Goal: Transaction & Acquisition: Obtain resource

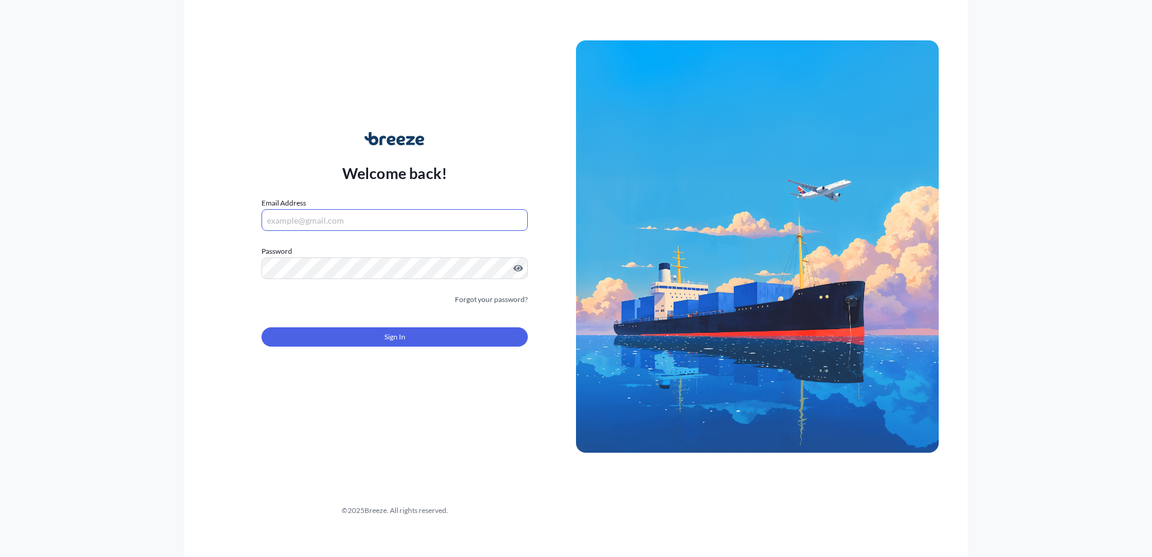
click at [329, 221] on input "Email Address" at bounding box center [394, 220] width 266 height 22
click at [409, 216] on input "[EMAIL_ADDRESS][DOMAIN_NAME]" at bounding box center [394, 220] width 266 height 22
type input "i"
click at [375, 222] on input "Email Address" at bounding box center [394, 220] width 266 height 22
type input "[PERSON_NAME][EMAIL_ADDRESS][PERSON_NAME][DOMAIN_NAME]"
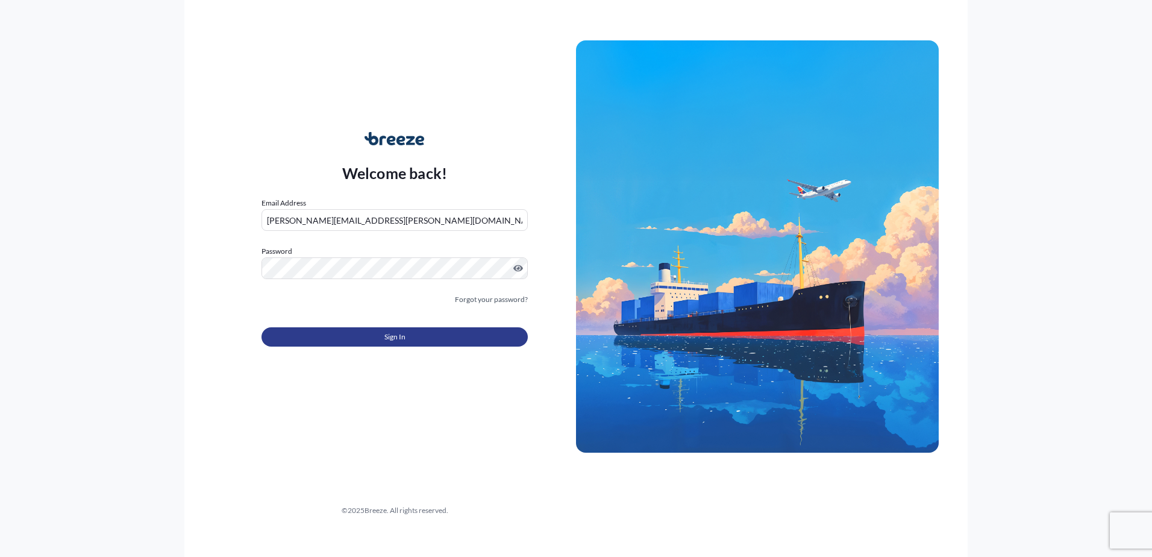
click at [338, 332] on button "Sign In" at bounding box center [394, 336] width 266 height 19
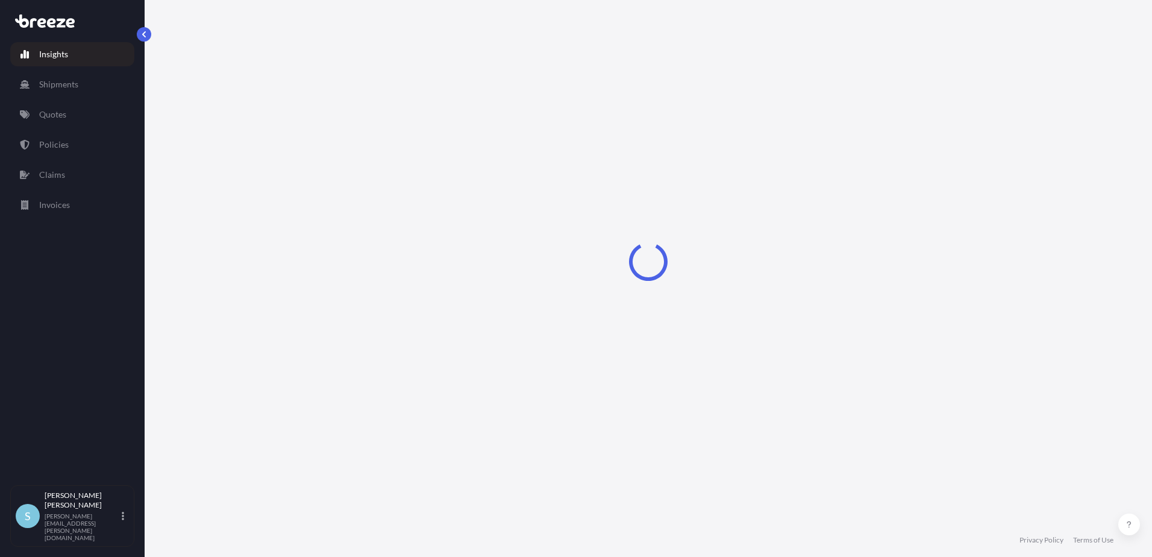
select select "2025"
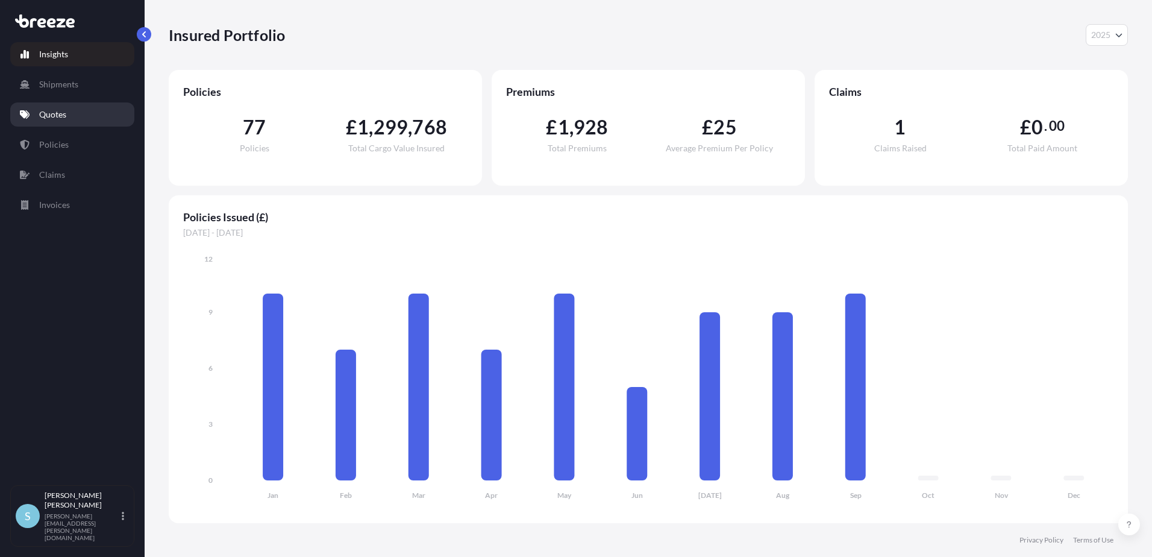
click at [81, 113] on link "Quotes" at bounding box center [72, 114] width 124 height 24
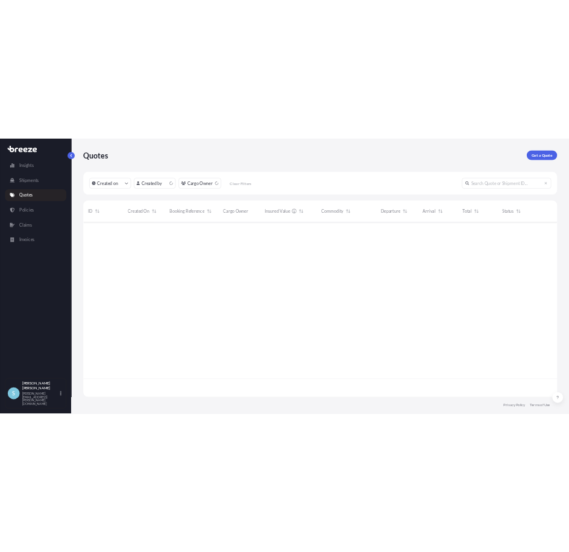
scroll to position [352, 950]
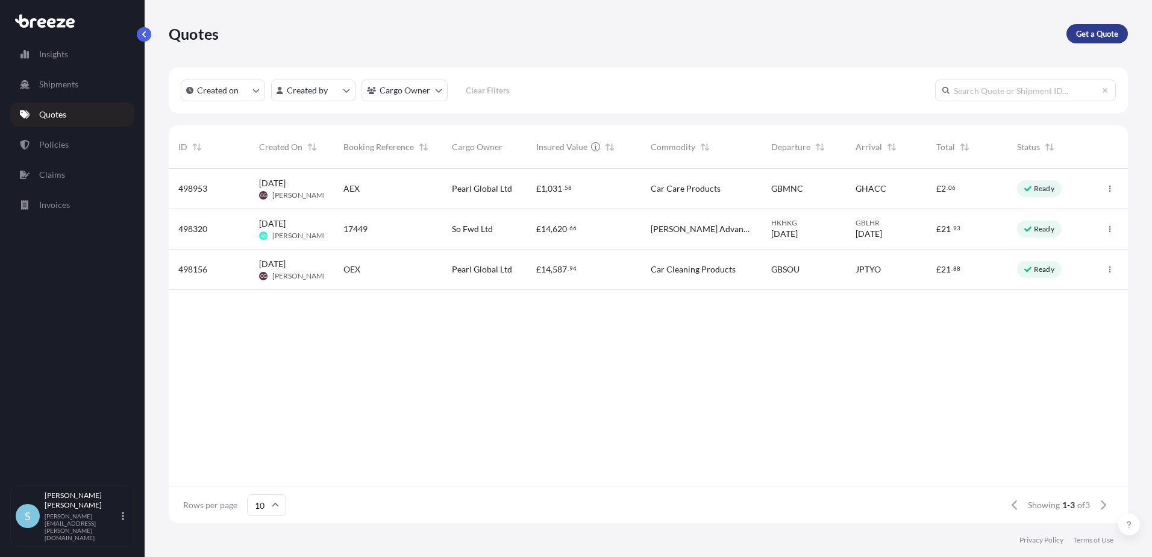
click at [1093, 36] on p "Get a Quote" at bounding box center [1097, 34] width 42 height 12
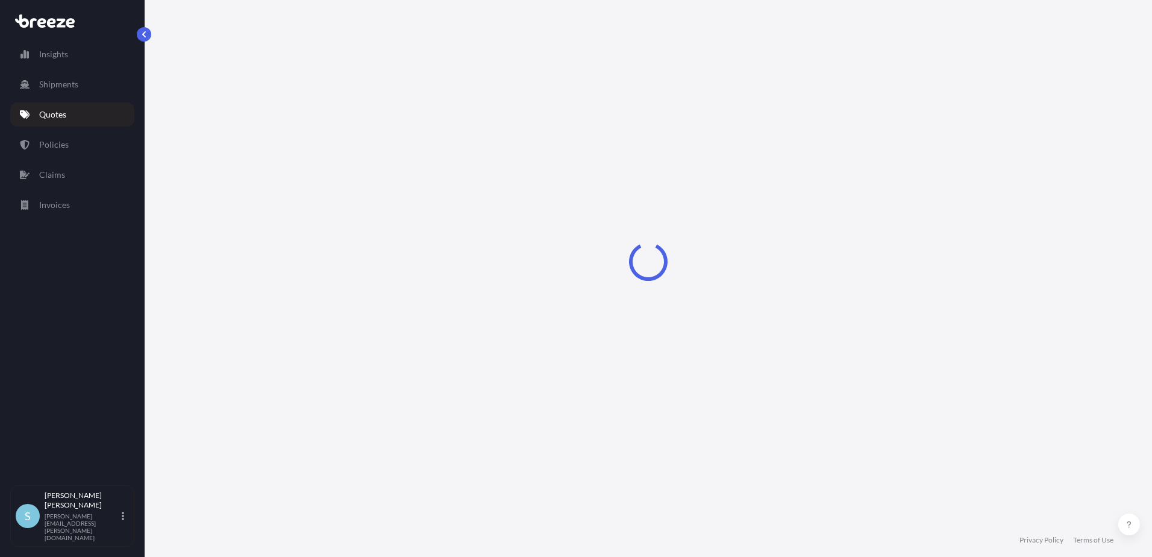
select select "Sea"
select select "1"
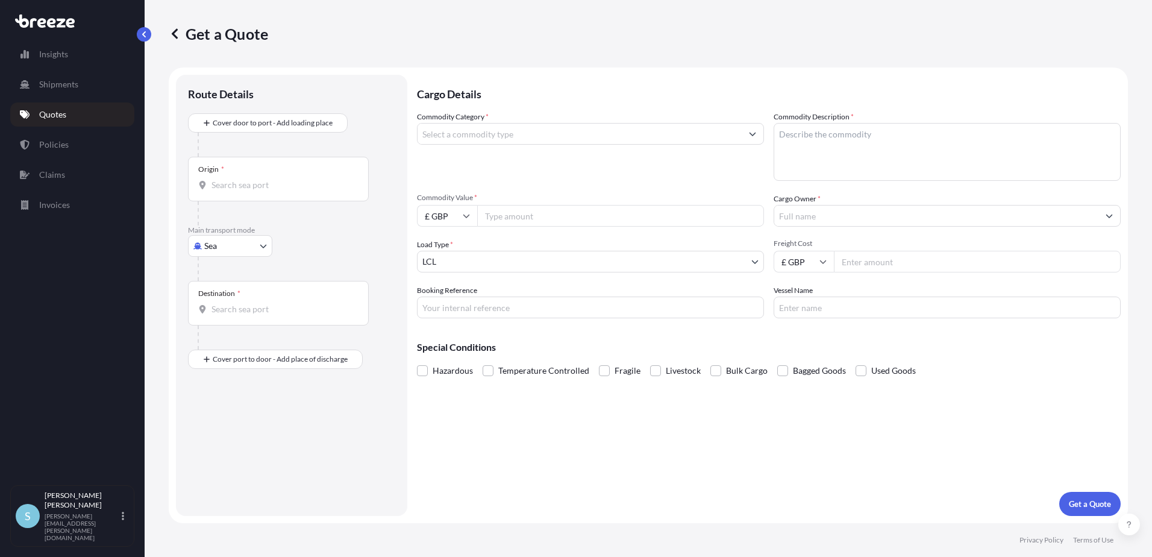
click at [271, 184] on input "Origin *" at bounding box center [282, 185] width 142 height 12
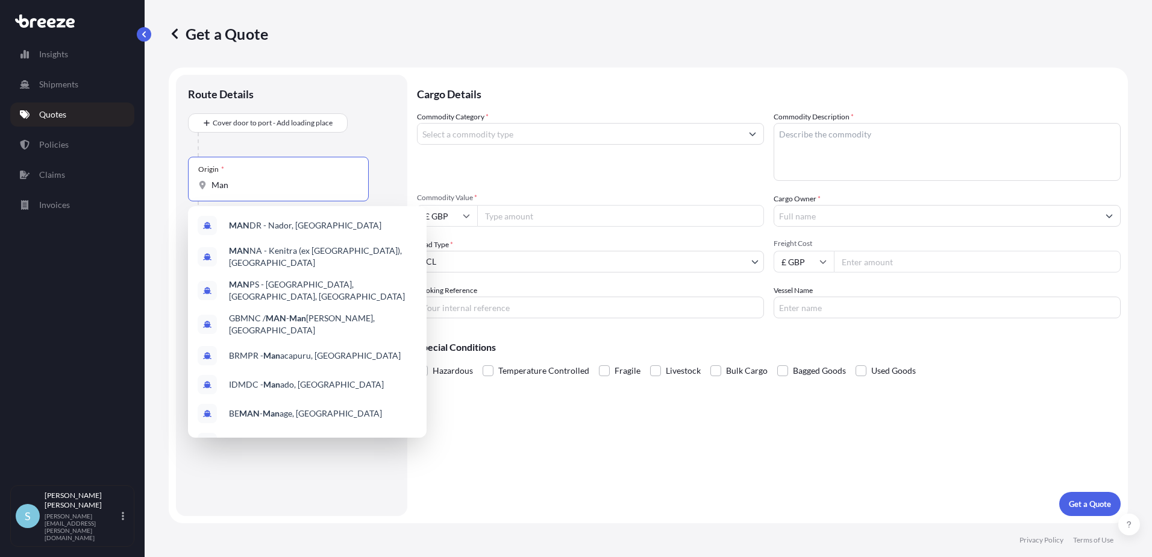
type input "Man"
click at [385, 96] on div "Route Details" at bounding box center [291, 100] width 207 height 27
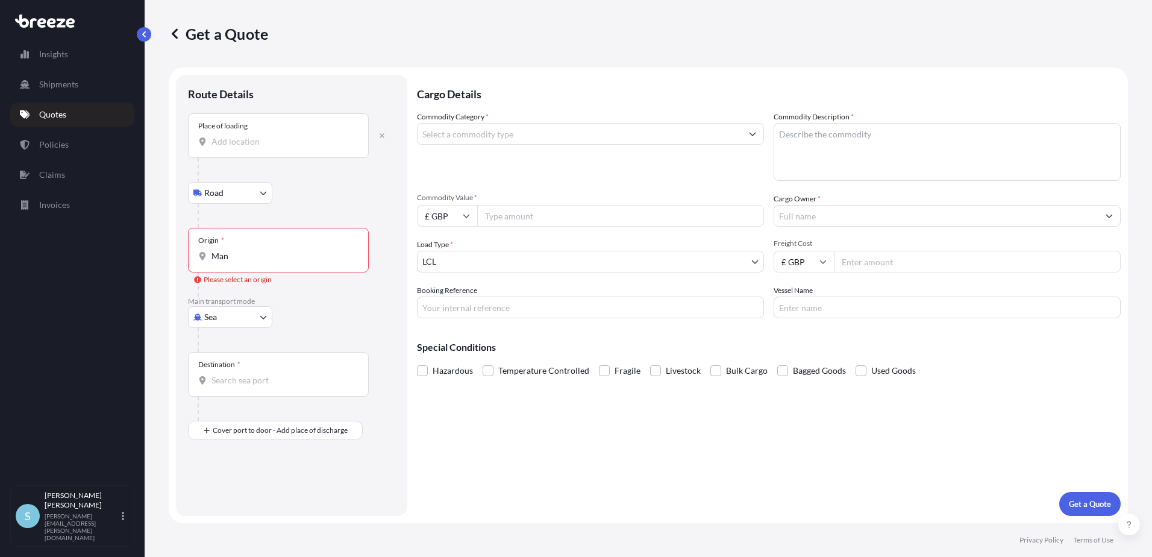
click at [292, 139] on input "Place of loading" at bounding box center [282, 142] width 142 height 12
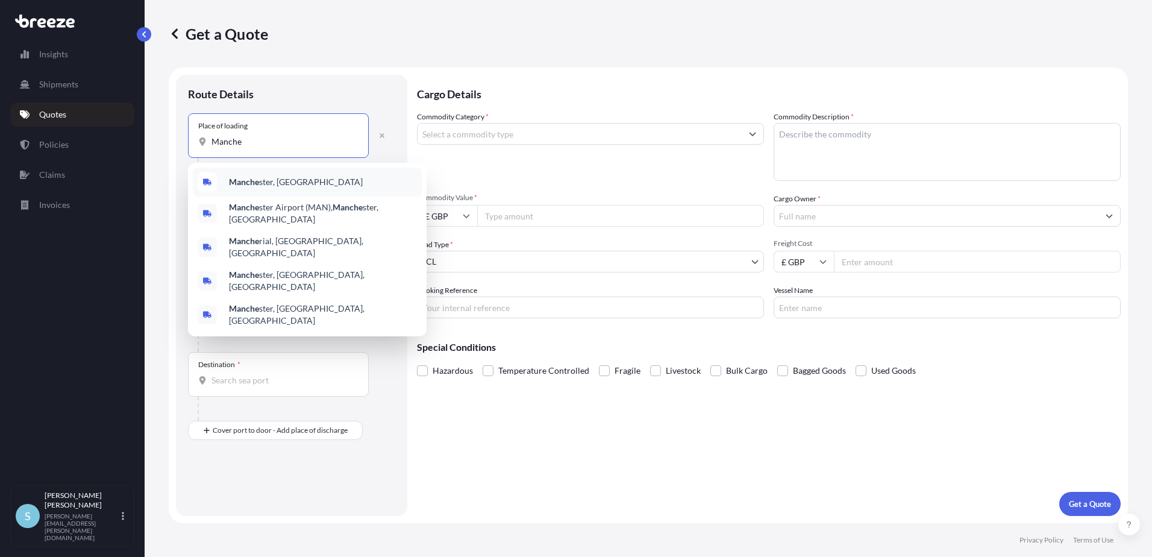
click at [282, 184] on span "Manche ster, [GEOGRAPHIC_DATA]" at bounding box center [296, 182] width 134 height 12
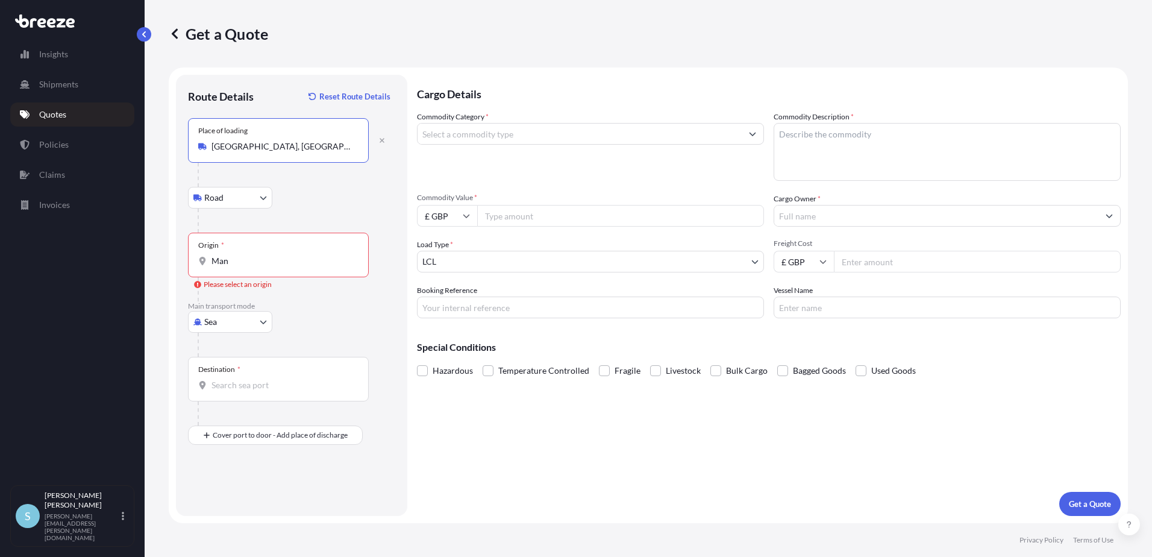
type input "[GEOGRAPHIC_DATA], [GEOGRAPHIC_DATA]"
click at [265, 259] on input "Man" at bounding box center [282, 261] width 142 height 12
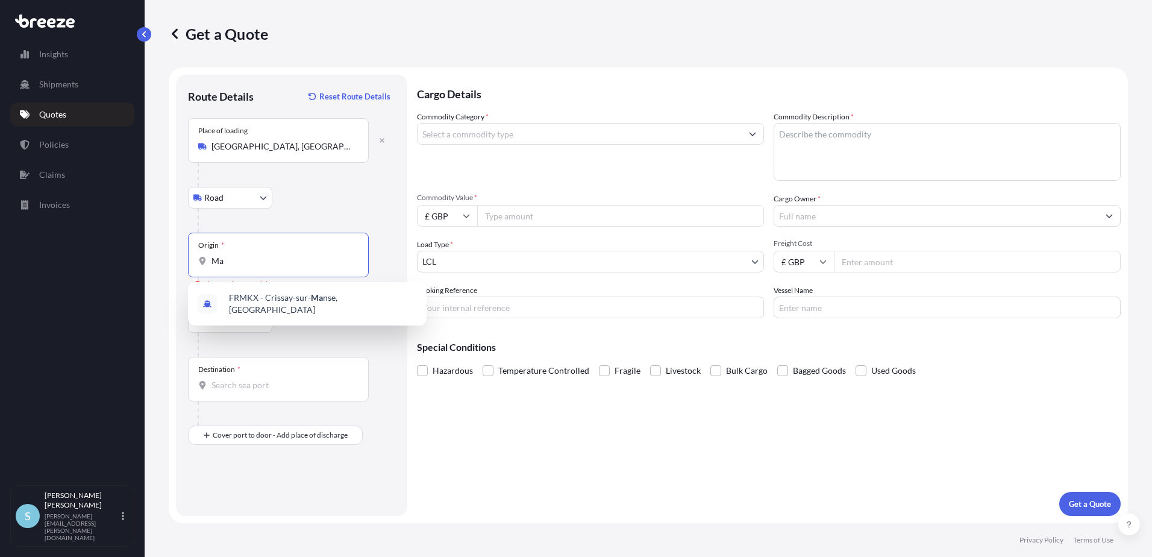
type input "M"
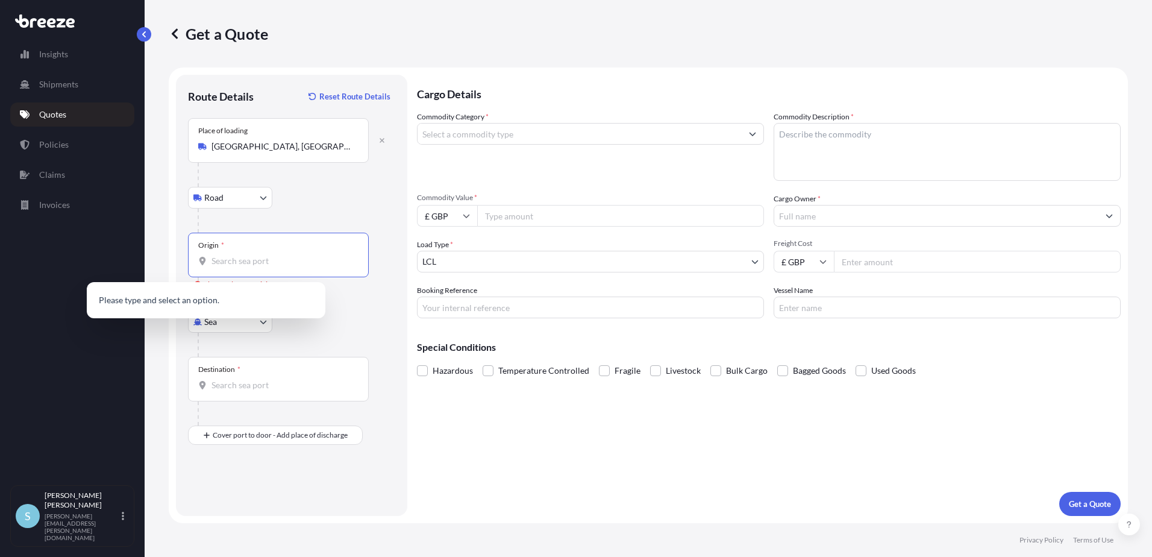
click at [252, 257] on input "Origin * Please select an origin" at bounding box center [282, 261] width 142 height 12
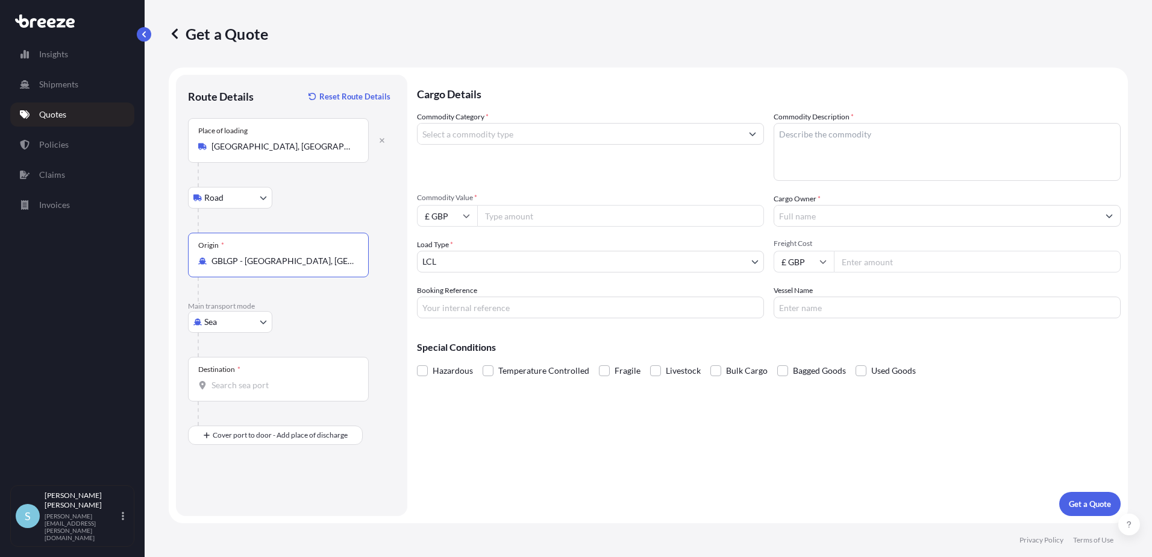
type input "GBLGP - [GEOGRAPHIC_DATA], [GEOGRAPHIC_DATA]"
click at [301, 384] on input "Destination *" at bounding box center [282, 385] width 142 height 12
type input "THLCH - [GEOGRAPHIC_DATA], [GEOGRAPHIC_DATA]"
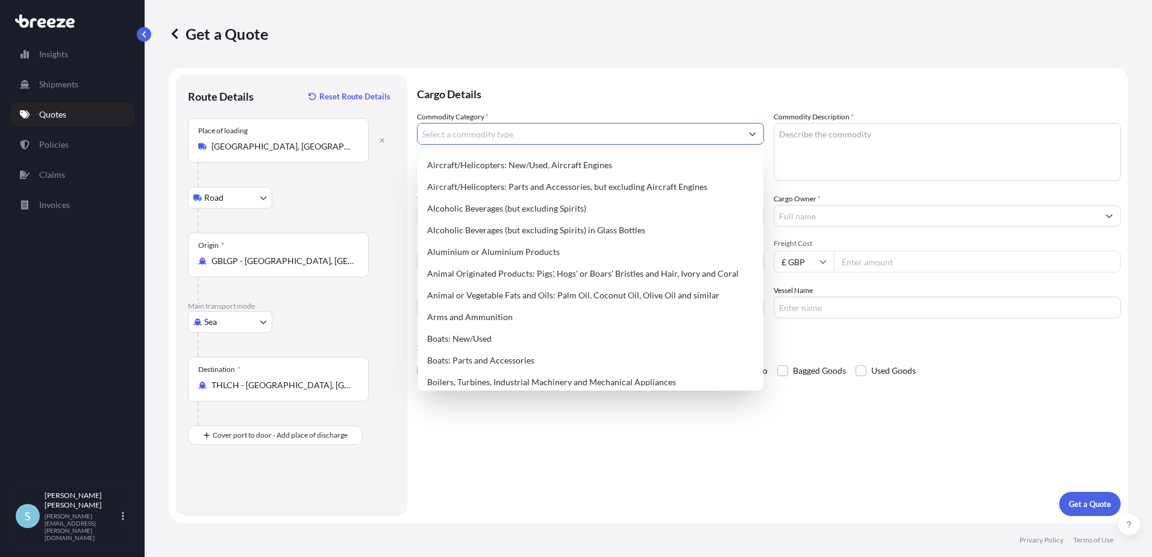
click at [532, 133] on input "Commodity Category *" at bounding box center [579, 134] width 324 height 22
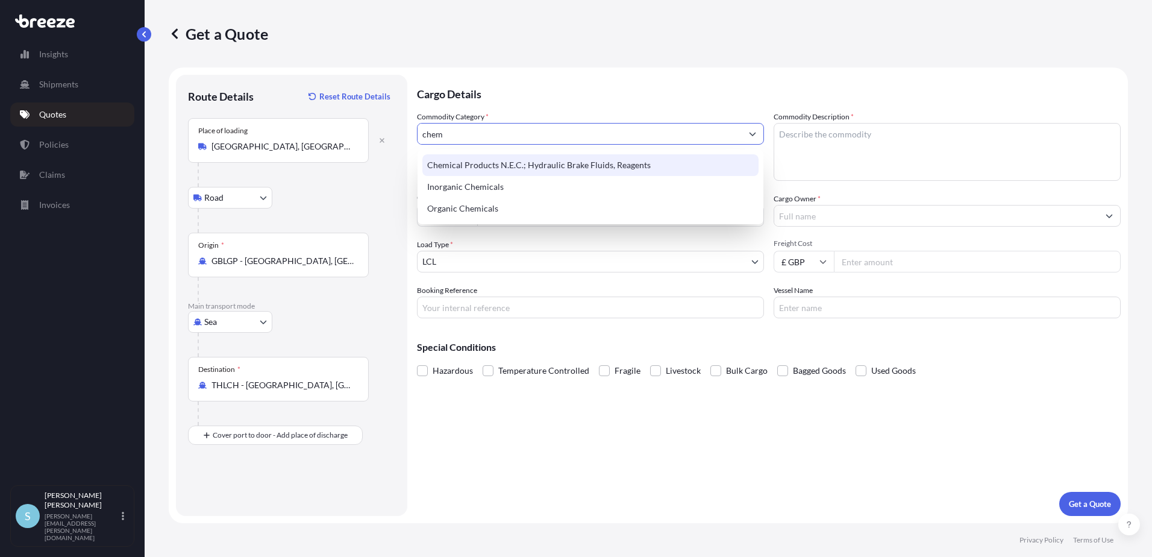
click at [570, 163] on div "Chemical Products N.E.C.; Hydraulic Brake Fluids, Reagents" at bounding box center [590, 165] width 336 height 22
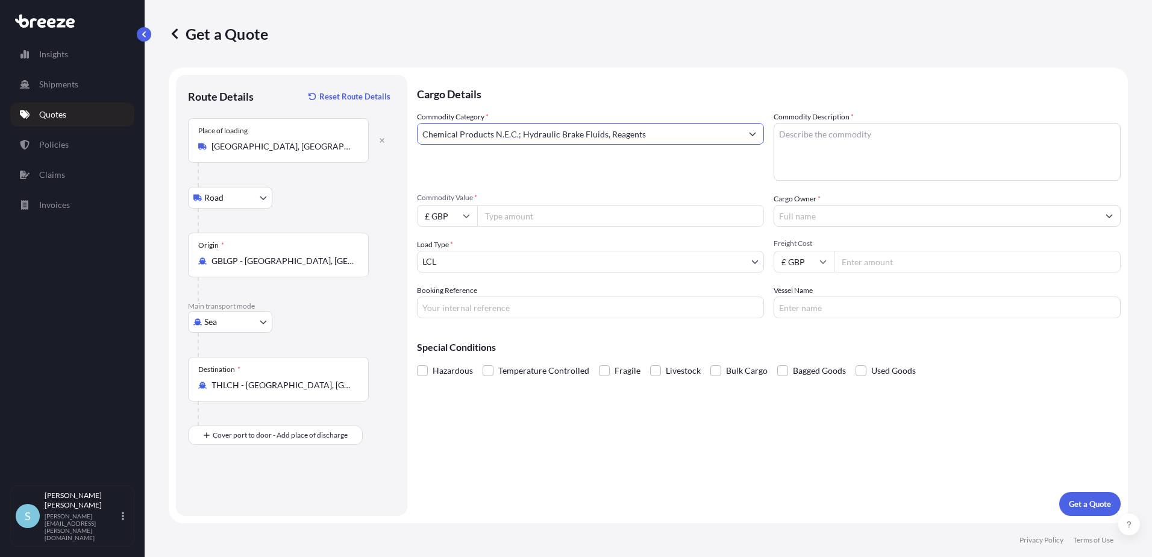
type input "Chemical Products N.E.C.; Hydraulic Brake Fluids, Reagents"
click at [563, 211] on input "Commodity Value *" at bounding box center [620, 216] width 287 height 22
type input "9350"
click at [529, 307] on input "Booking Reference" at bounding box center [590, 307] width 347 height 22
type input "OEX"
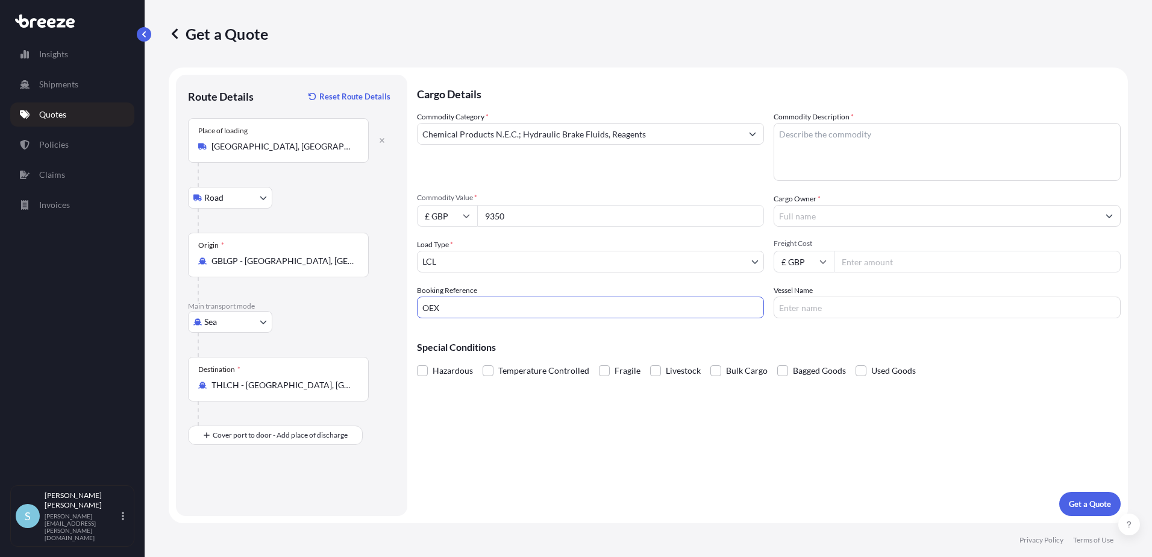
click at [822, 133] on textarea "Commodity Description *" at bounding box center [946, 152] width 347 height 58
type textarea "Non Hazardous chemicals"
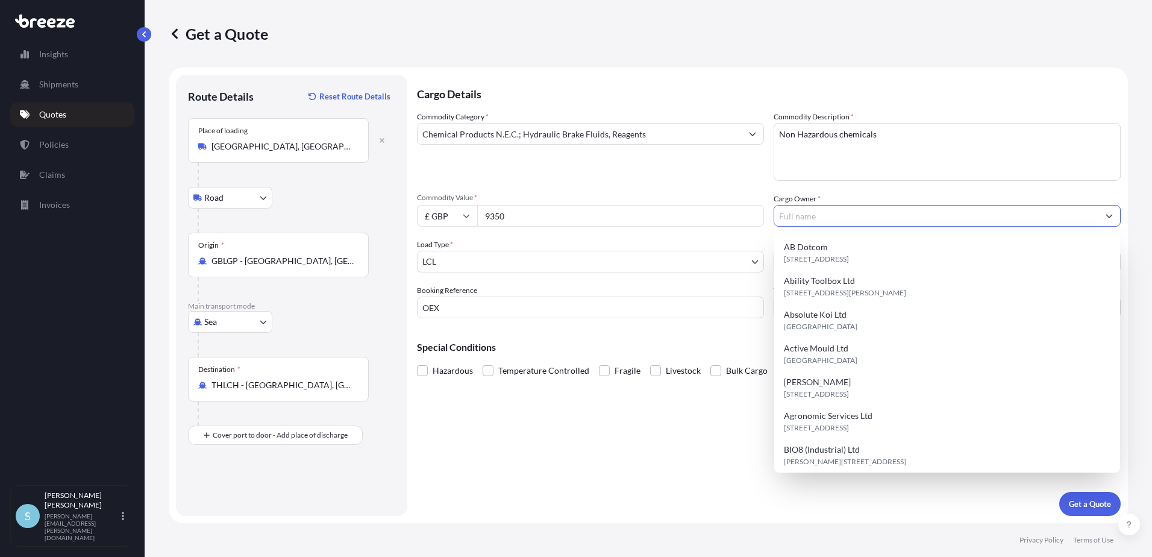
click at [812, 214] on input "Cargo Owner *" at bounding box center [936, 216] width 324 height 22
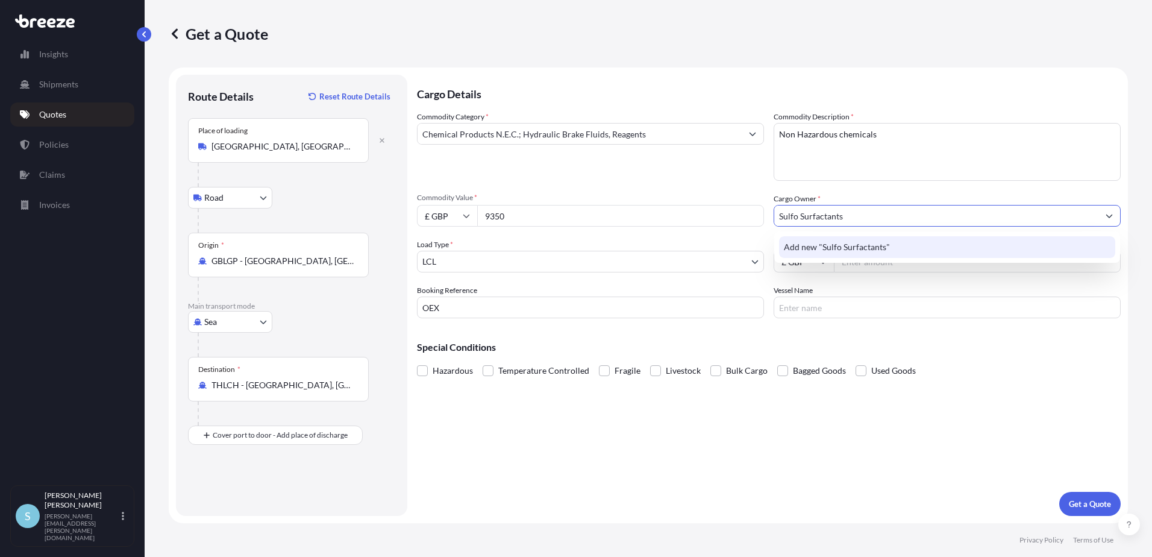
type input "Sulfo Surfactants"
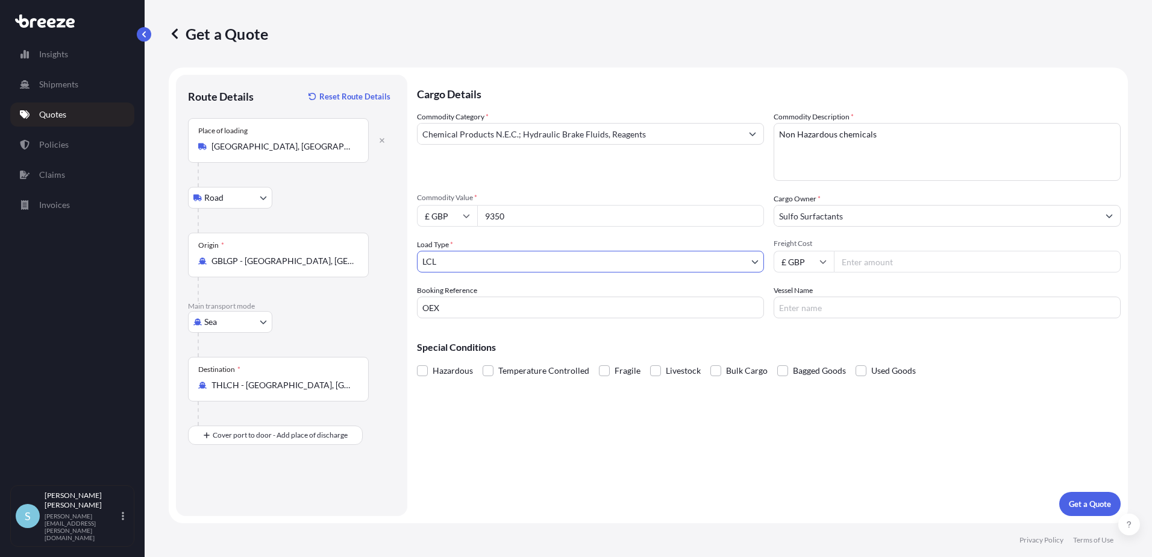
click at [938, 216] on input "Sulfo Surfactants" at bounding box center [936, 216] width 324 height 22
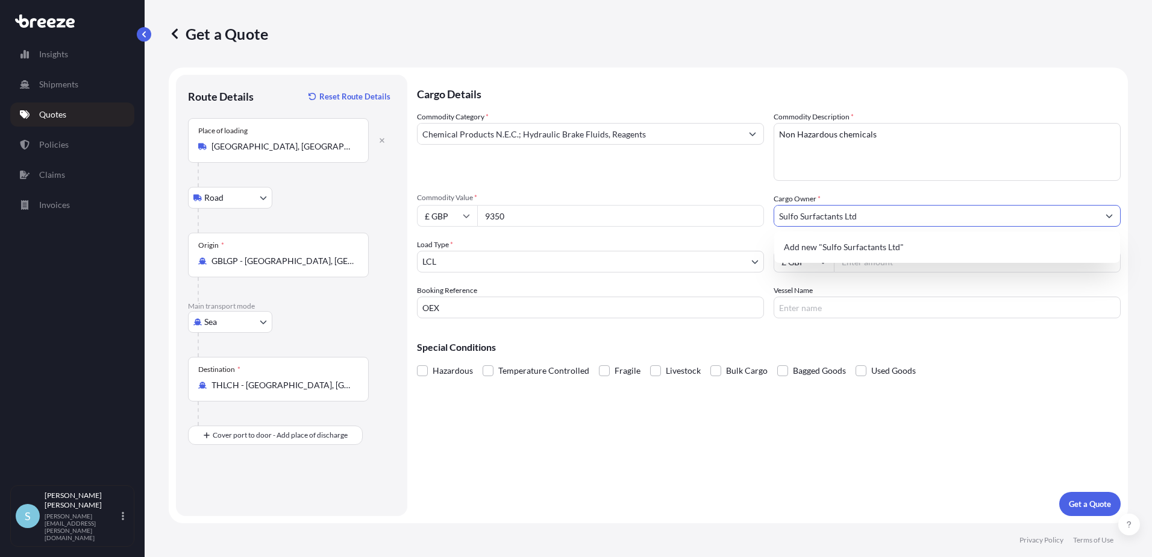
type input "Sulfo Surfactants Ltd"
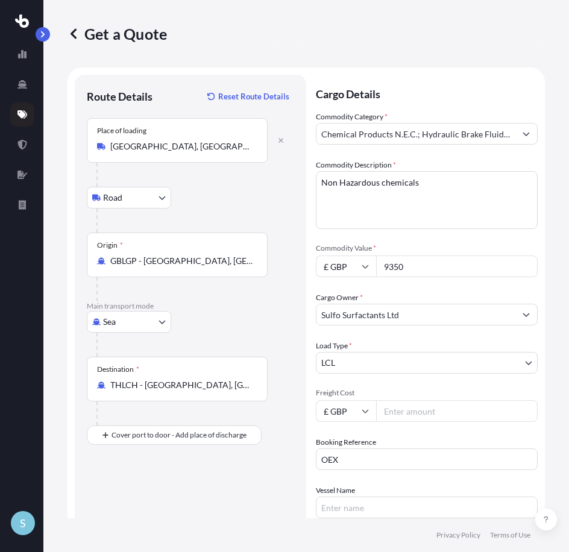
click at [444, 400] on input "Freight Cost" at bounding box center [456, 411] width 161 height 22
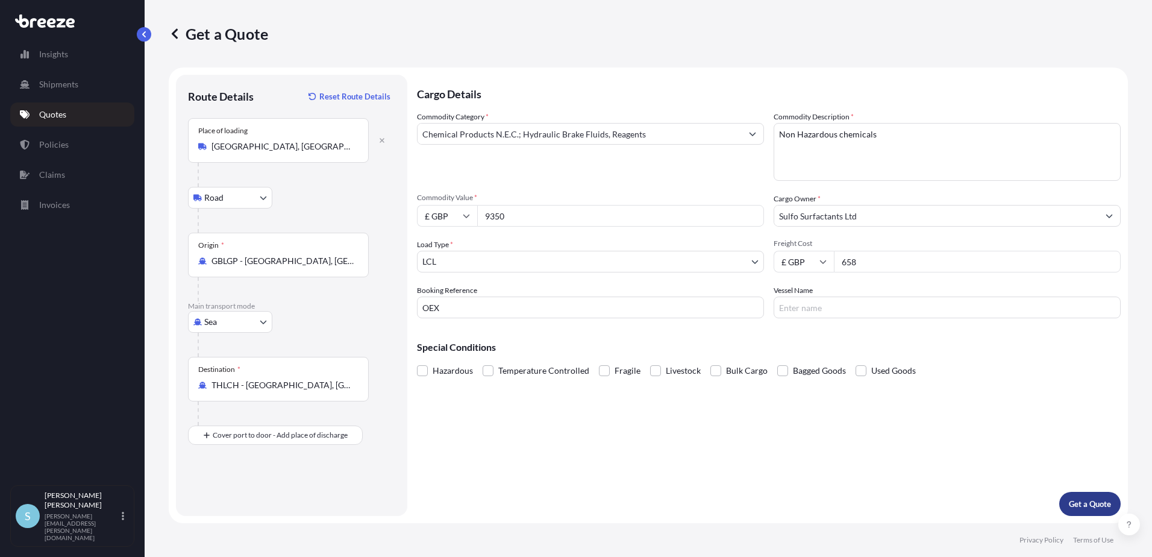
type input "658"
click at [1085, 498] on p "Get a Quote" at bounding box center [1089, 504] width 42 height 12
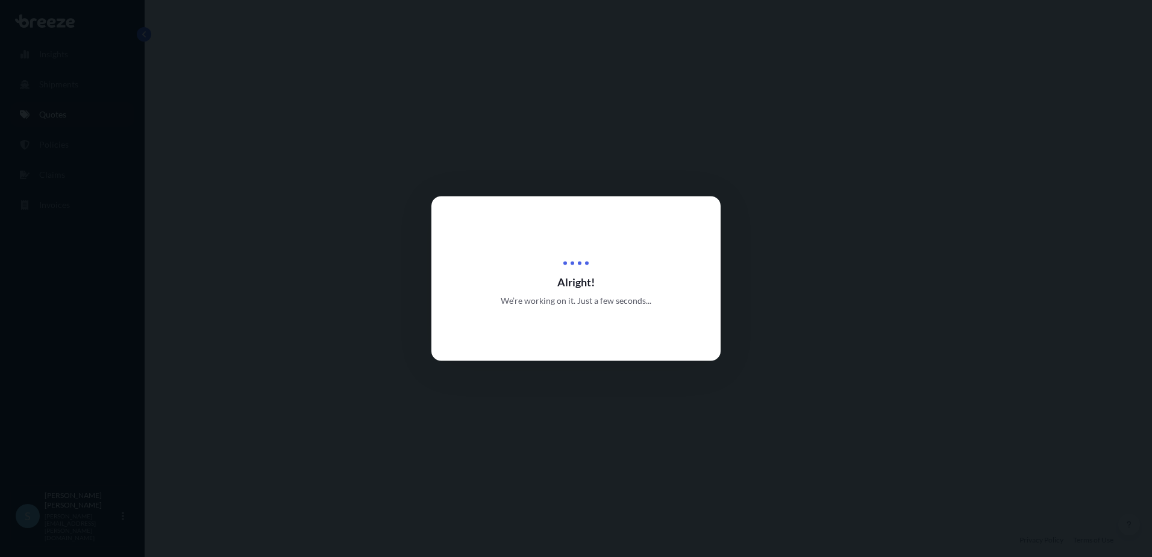
select select "Road"
select select "Sea"
select select "1"
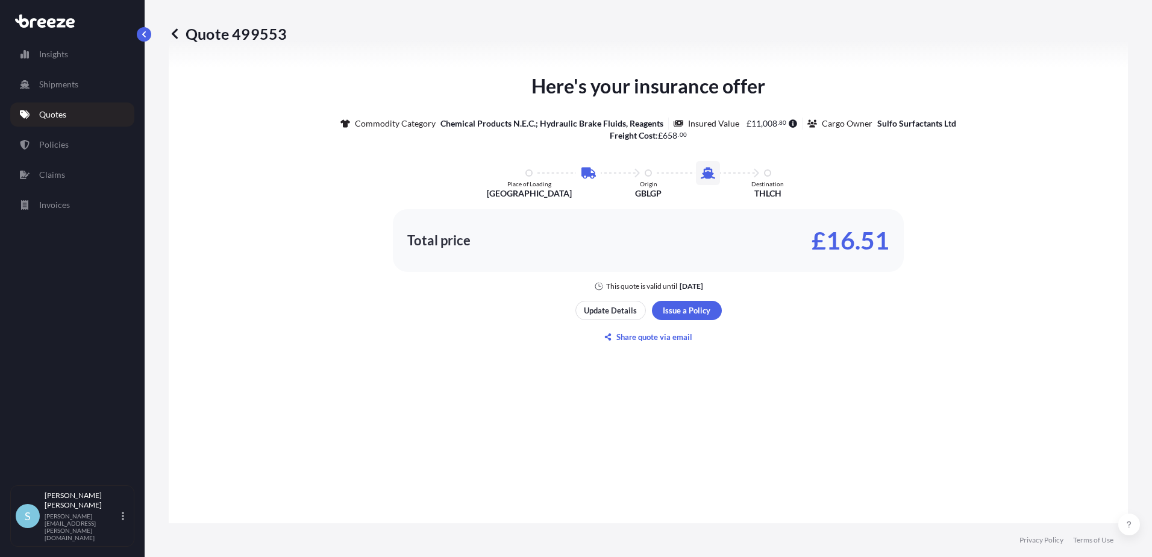
scroll to position [700, 0]
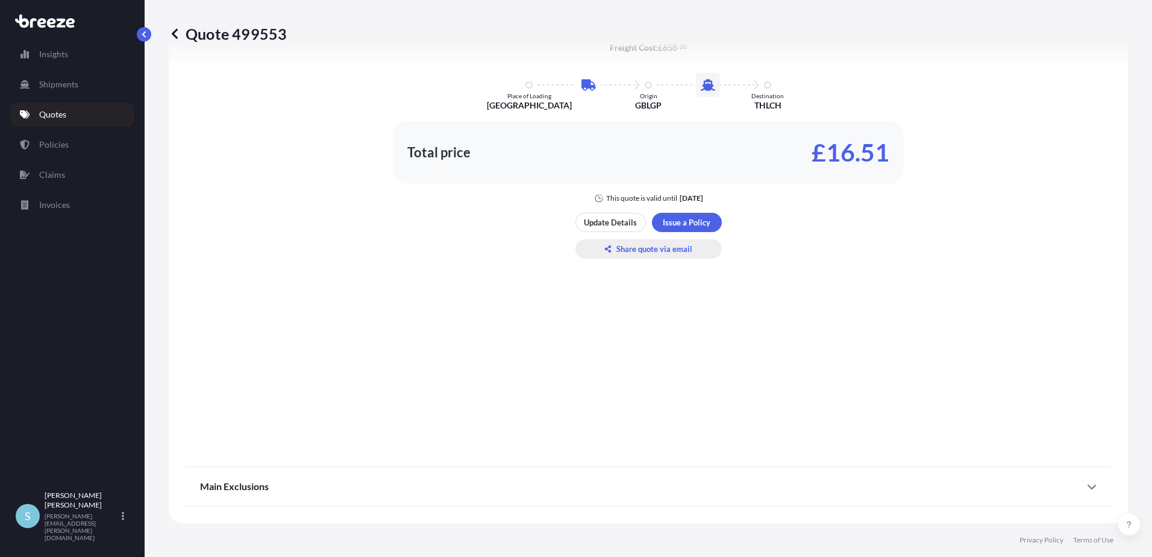
click at [664, 248] on p "Share quote via email" at bounding box center [654, 249] width 76 height 12
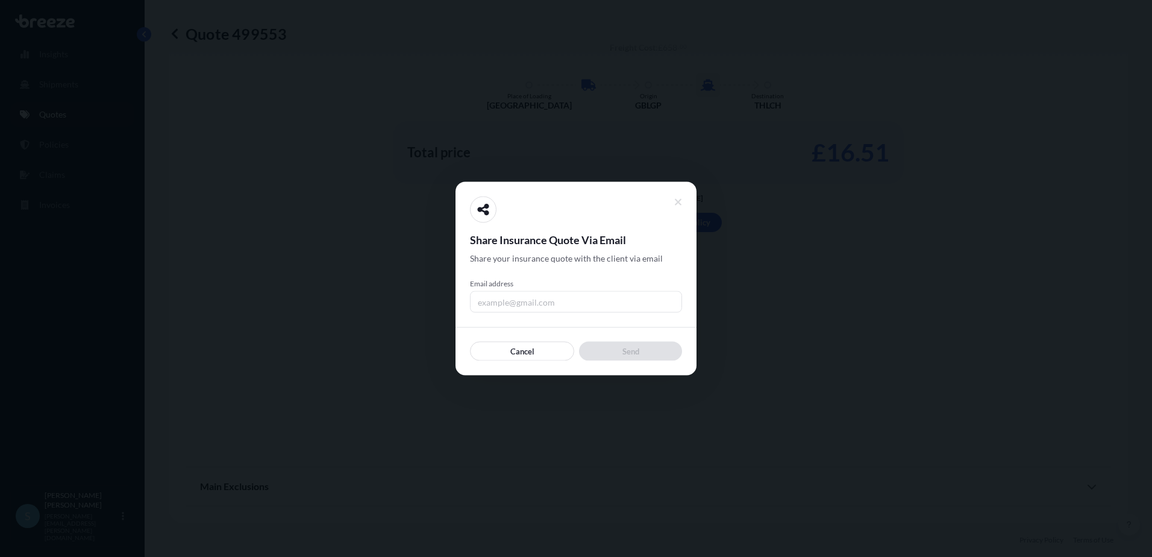
click at [547, 301] on input "Email address" at bounding box center [576, 302] width 212 height 22
type input "[PERSON_NAME][EMAIL_ADDRESS][PERSON_NAME][DOMAIN_NAME]"
